Goal: Task Accomplishment & Management: Manage account settings

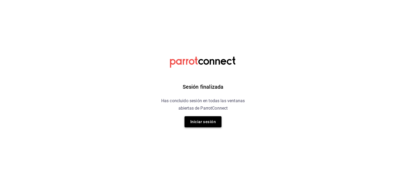
click at [200, 122] on button "Iniciar sesión" at bounding box center [203, 121] width 37 height 11
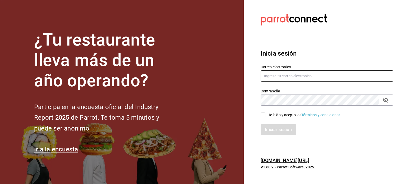
click at [279, 76] on input "text" at bounding box center [327, 75] width 133 height 11
type input "[EMAIL_ADDRESS][DOMAIN_NAME]"
click at [288, 115] on div "He leído y acepto los Términos y condiciones." at bounding box center [305, 115] width 74 height 6
click at [266, 115] on input "He leído y acepto los Términos y condiciones." at bounding box center [263, 114] width 5 height 5
checkbox input "true"
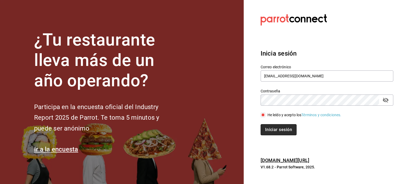
click at [283, 127] on button "Iniciar sesión" at bounding box center [279, 129] width 36 height 11
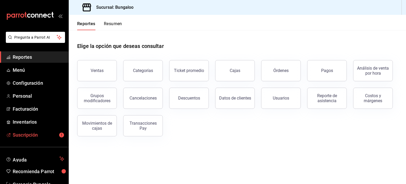
click at [36, 139] on link "Suscripción" at bounding box center [34, 134] width 69 height 11
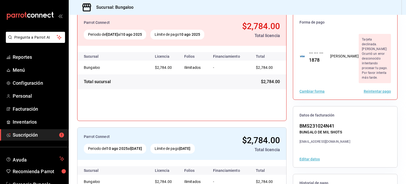
scroll to position [26, 0]
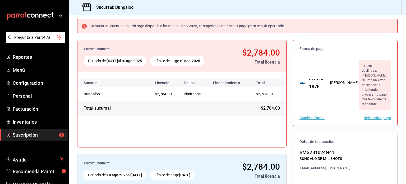
click at [369, 116] on button "Reintentar pago" at bounding box center [377, 118] width 27 height 4
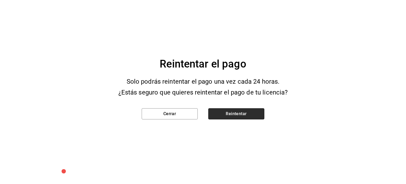
click at [247, 114] on button "Reintentar" at bounding box center [237, 113] width 56 height 11
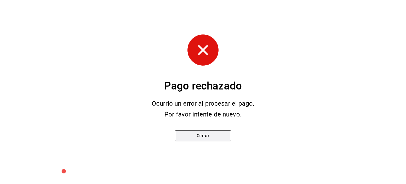
click at [206, 136] on button "Cerrar" at bounding box center [203, 135] width 56 height 11
